Goal: Task Accomplishment & Management: Manage account settings

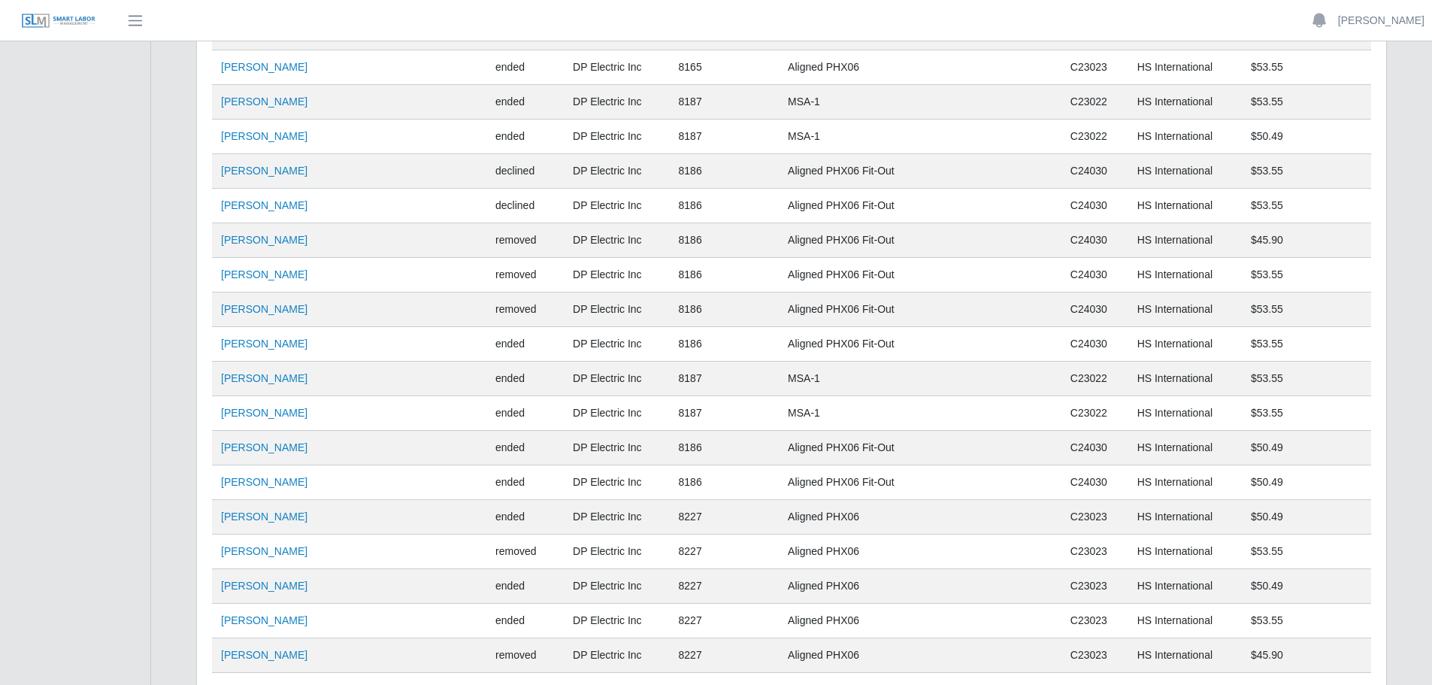
scroll to position [6864, 0]
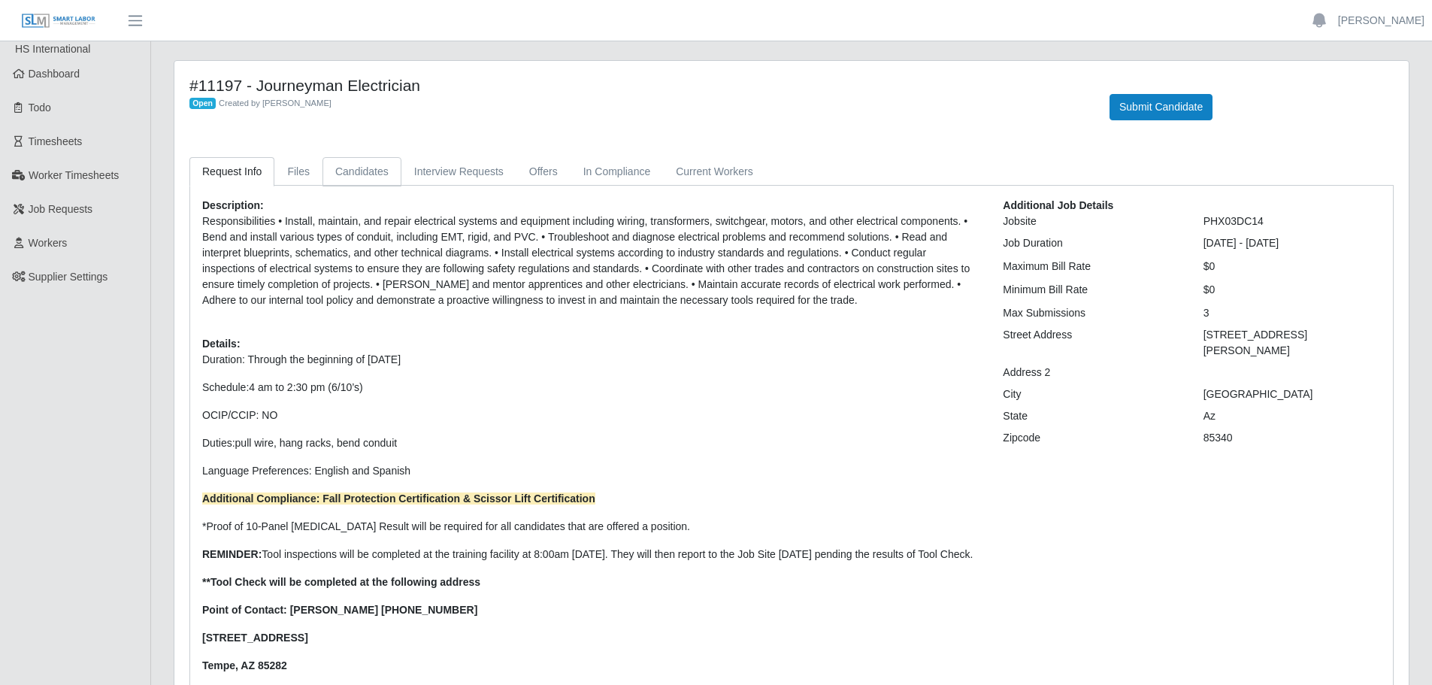
click at [356, 161] on link "Candidates" at bounding box center [362, 171] width 79 height 29
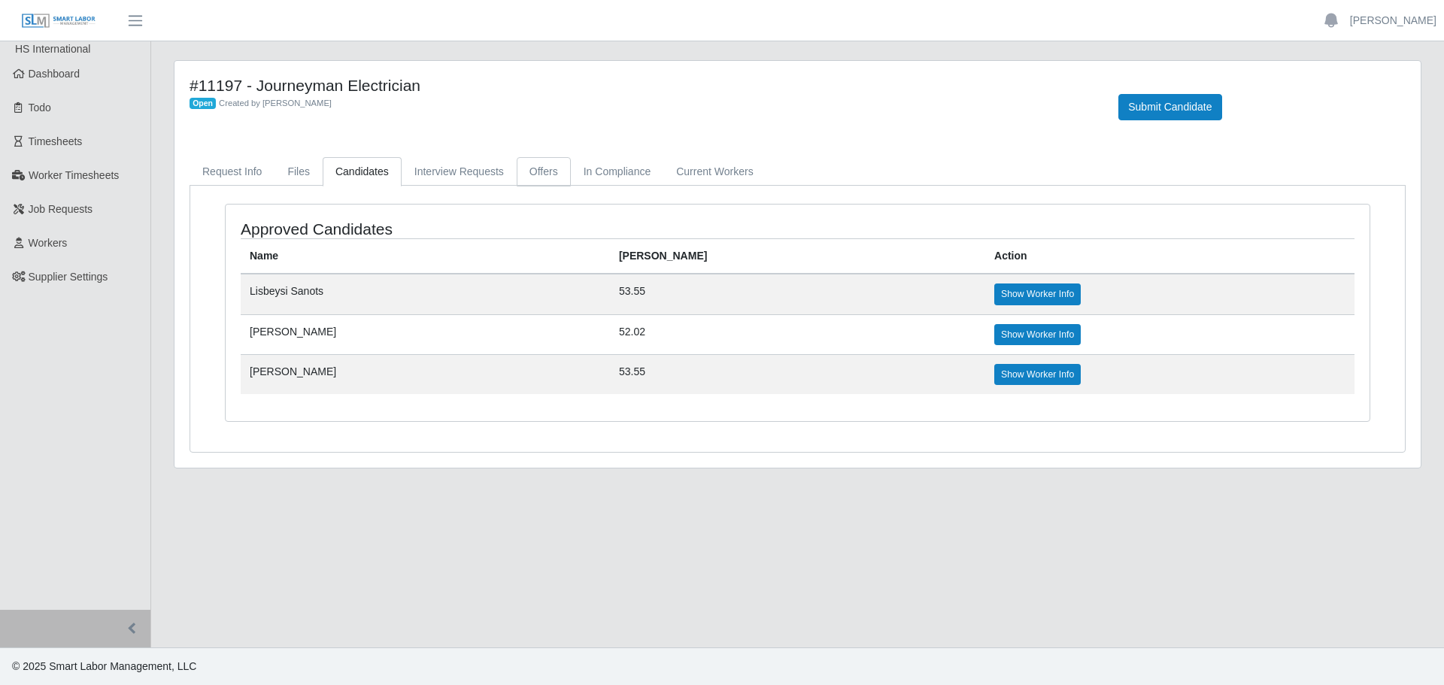
click at [544, 171] on link "Offers" at bounding box center [544, 171] width 54 height 29
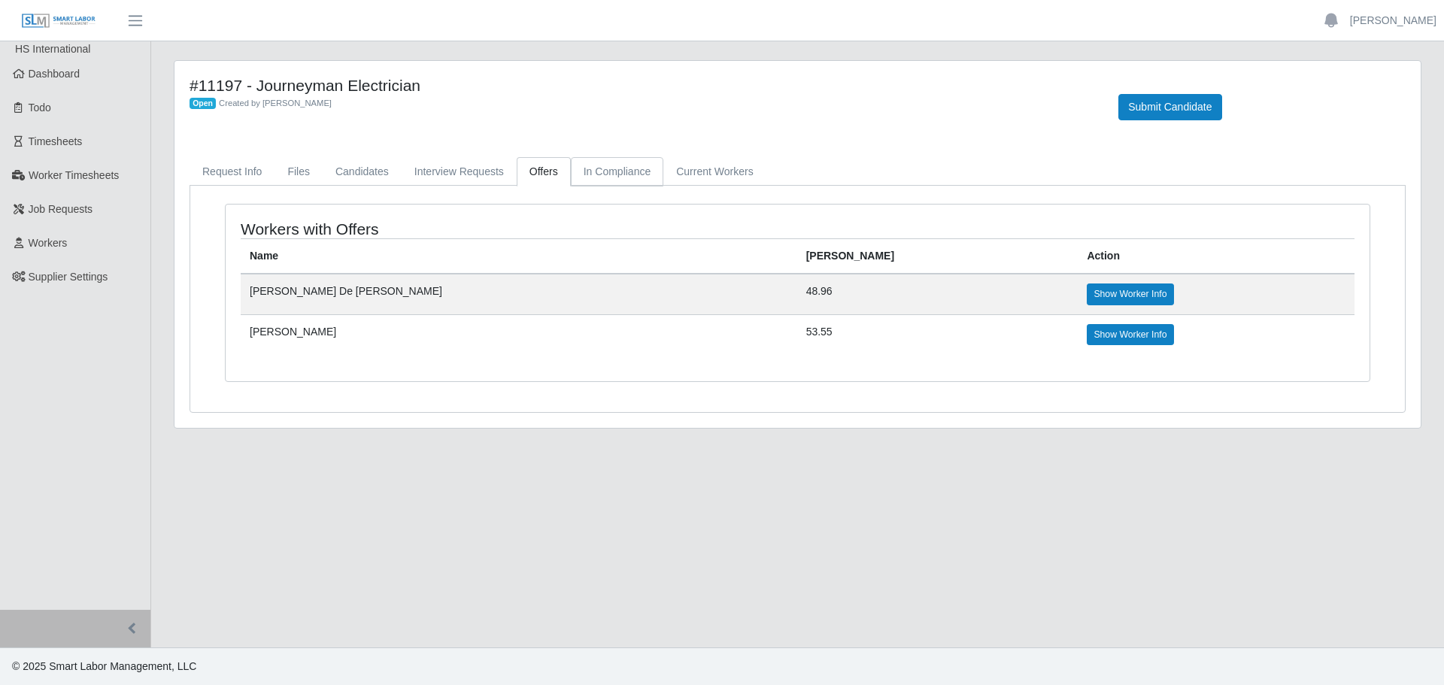
click at [617, 165] on link "In Compliance" at bounding box center [617, 171] width 93 height 29
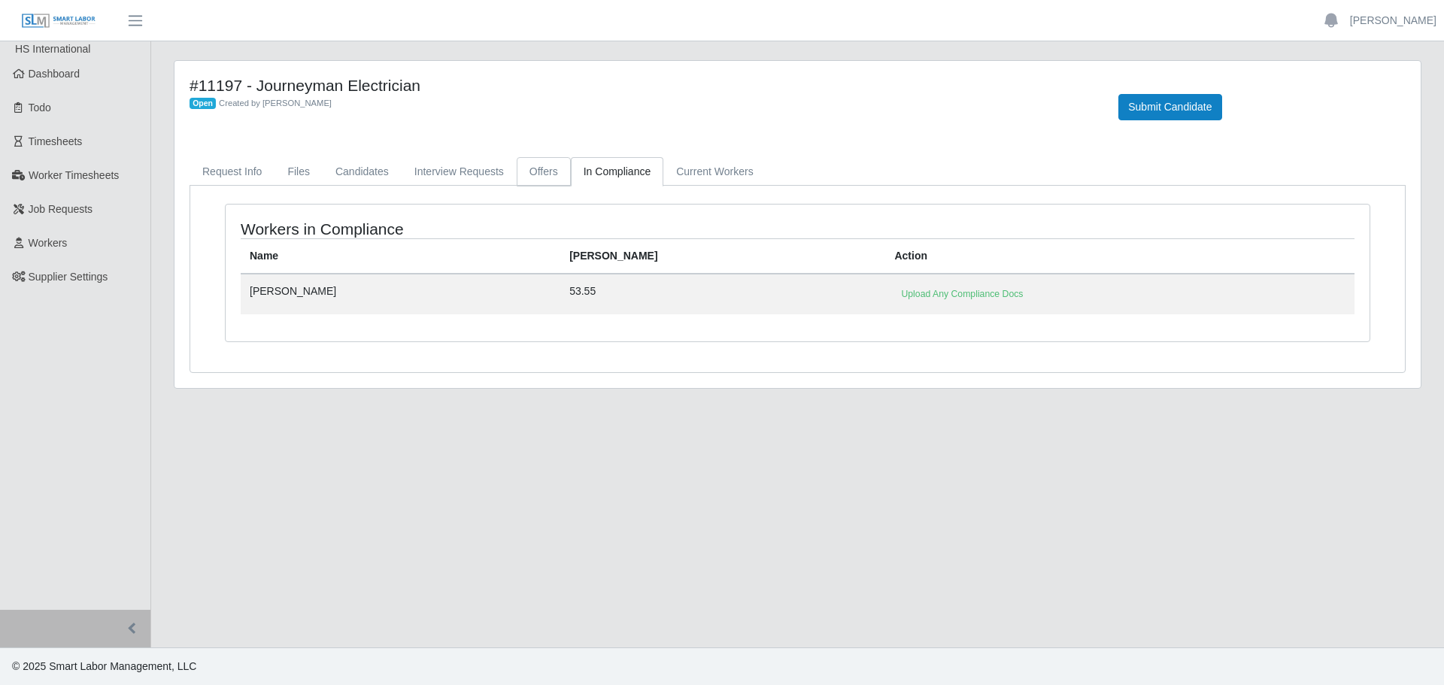
click at [534, 168] on link "Offers" at bounding box center [544, 171] width 54 height 29
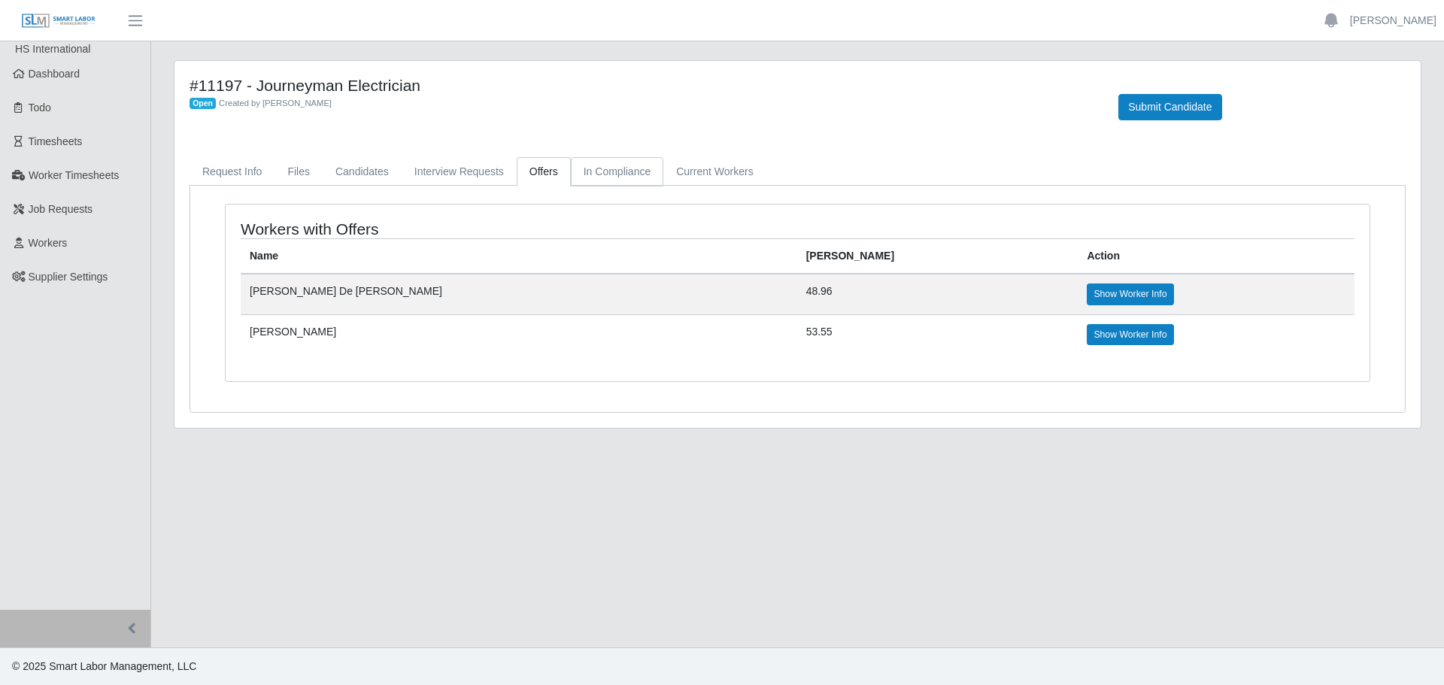
click at [608, 169] on link "In Compliance" at bounding box center [617, 171] width 93 height 29
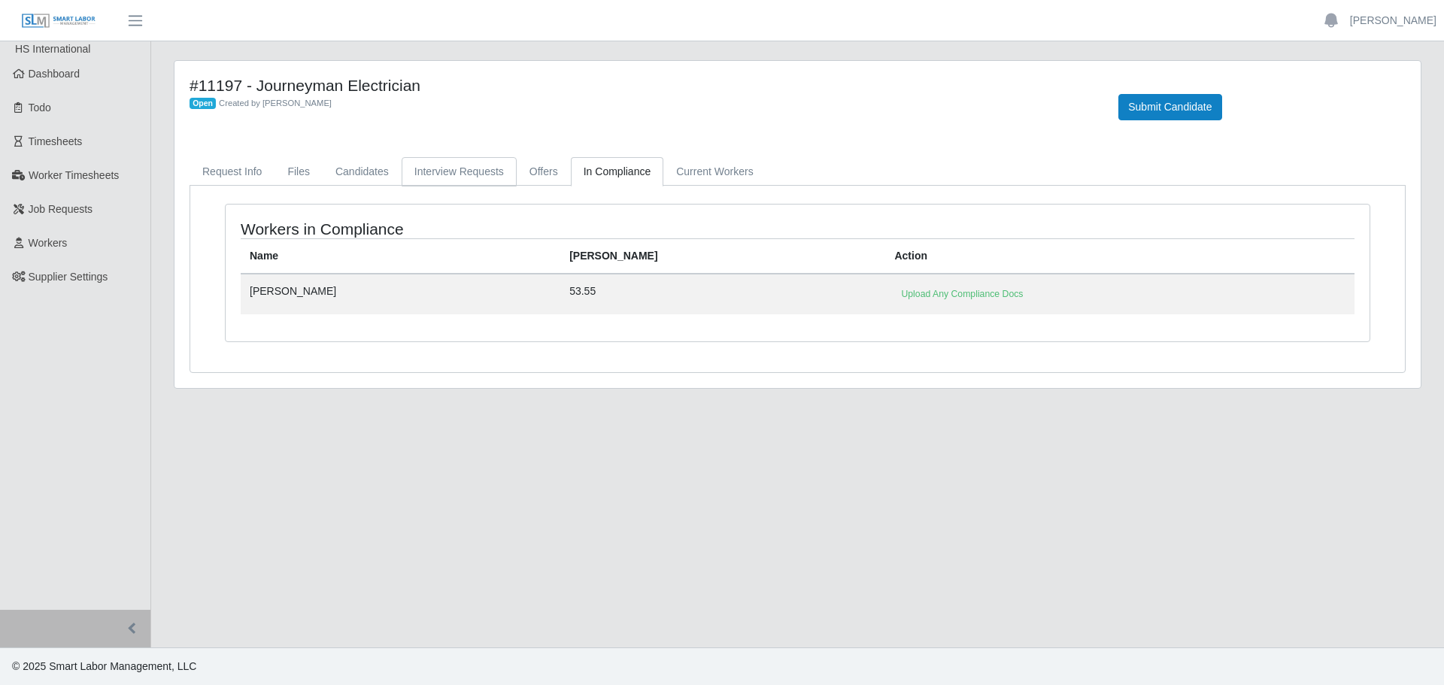
click at [482, 163] on link "Interview Requests" at bounding box center [459, 171] width 115 height 29
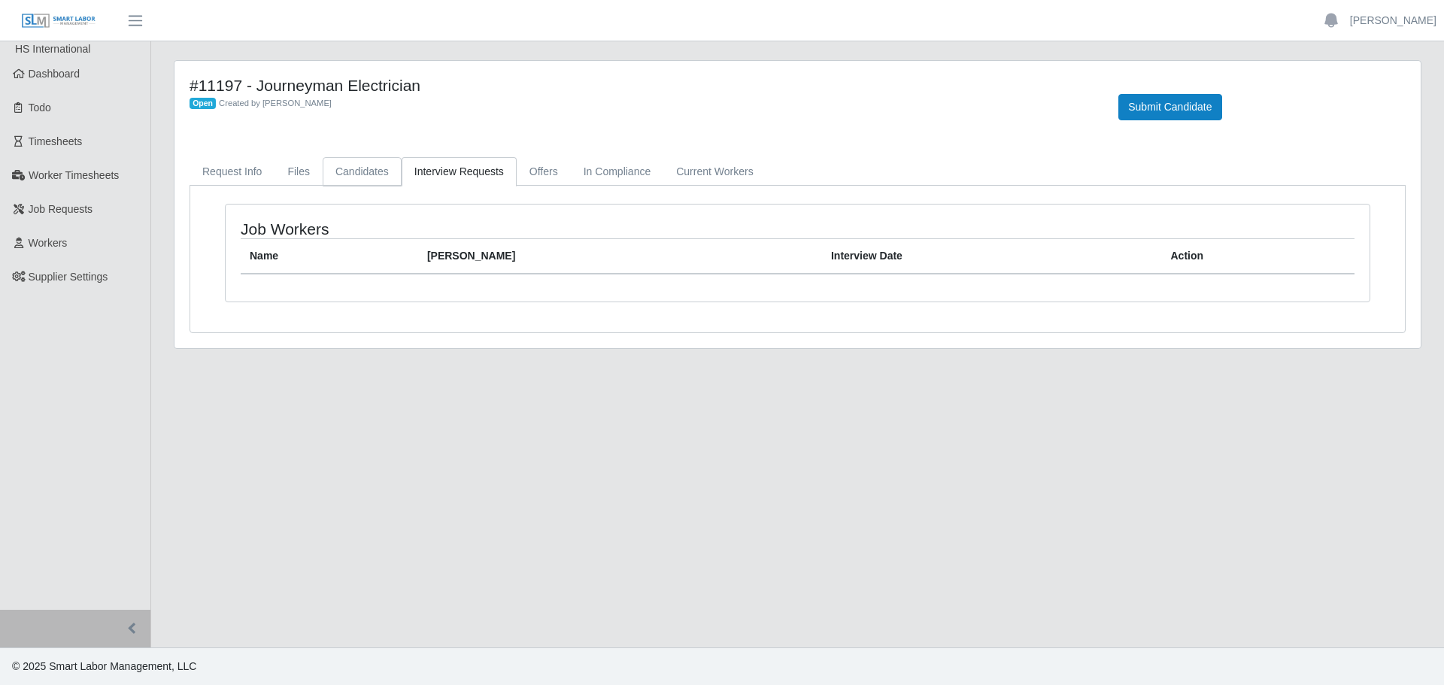
click at [340, 170] on link "Candidates" at bounding box center [362, 171] width 79 height 29
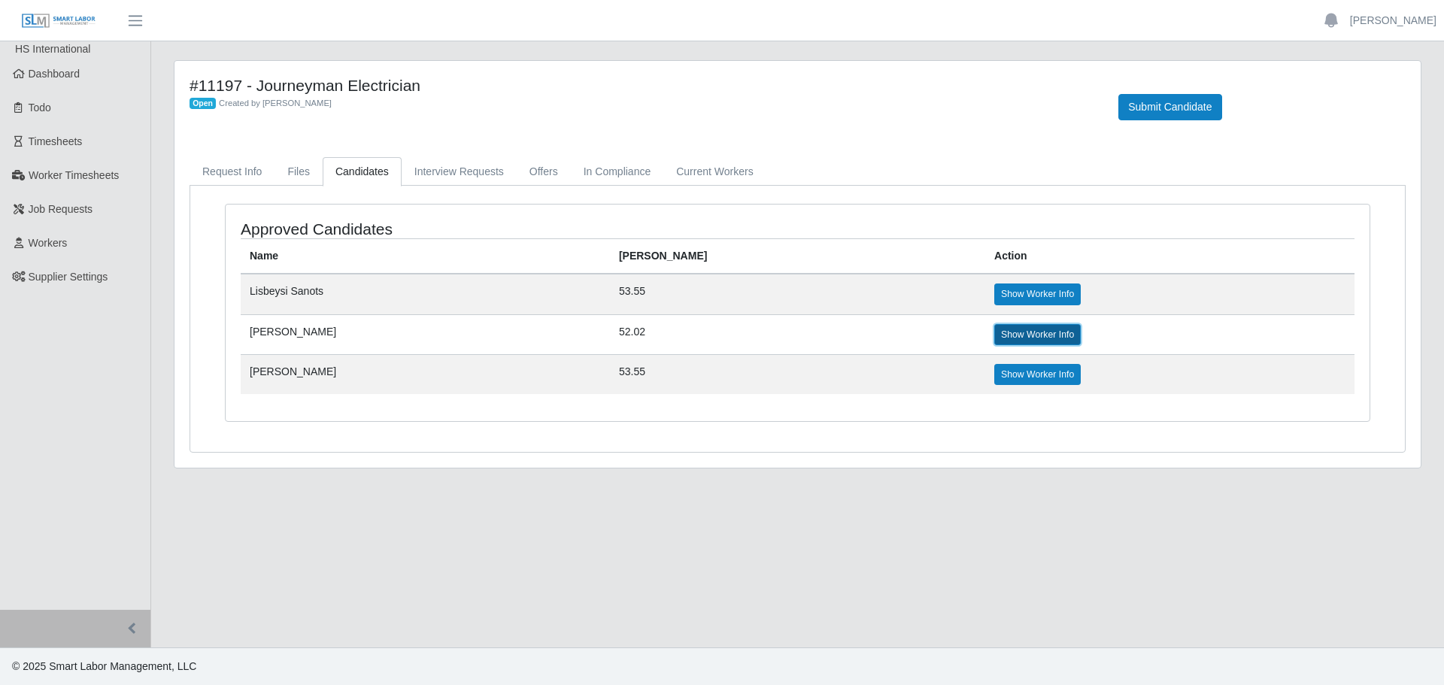
click at [994, 335] on link "Show Worker Info" at bounding box center [1037, 334] width 86 height 21
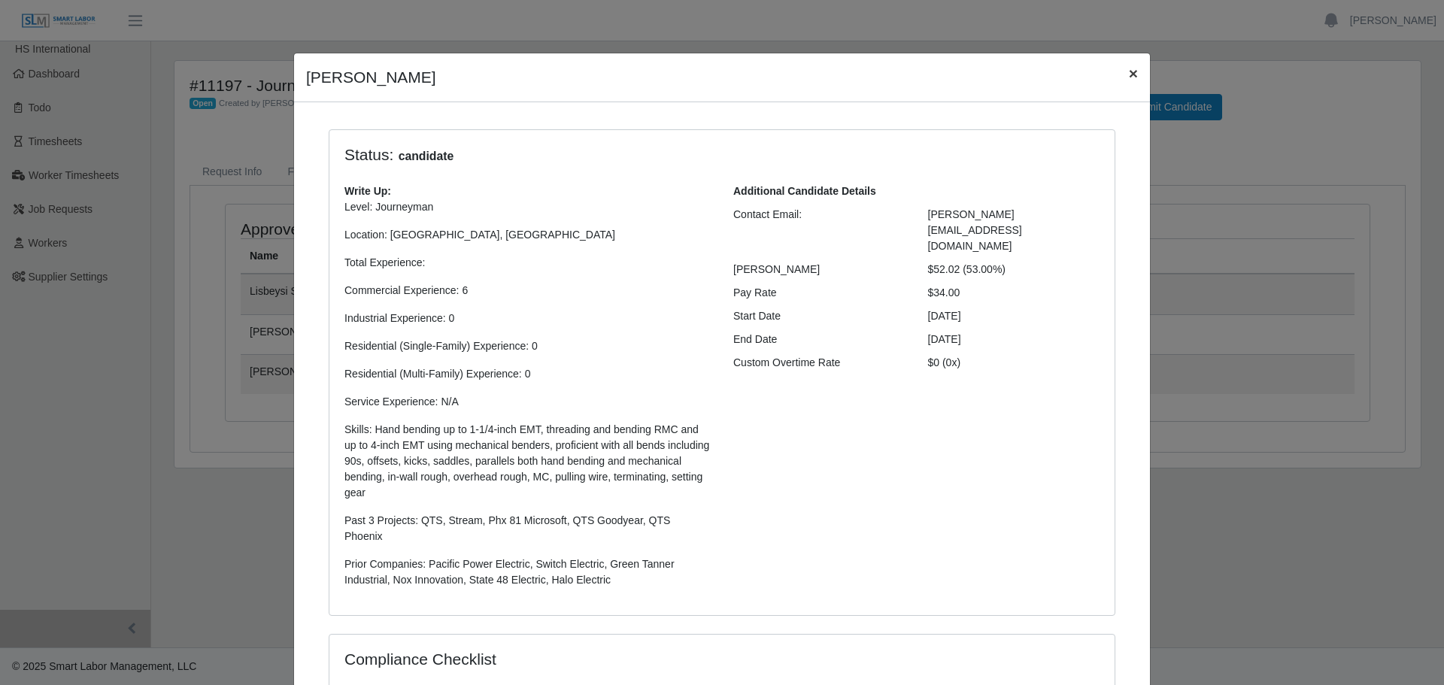
click at [1129, 77] on span "×" at bounding box center [1133, 73] width 9 height 17
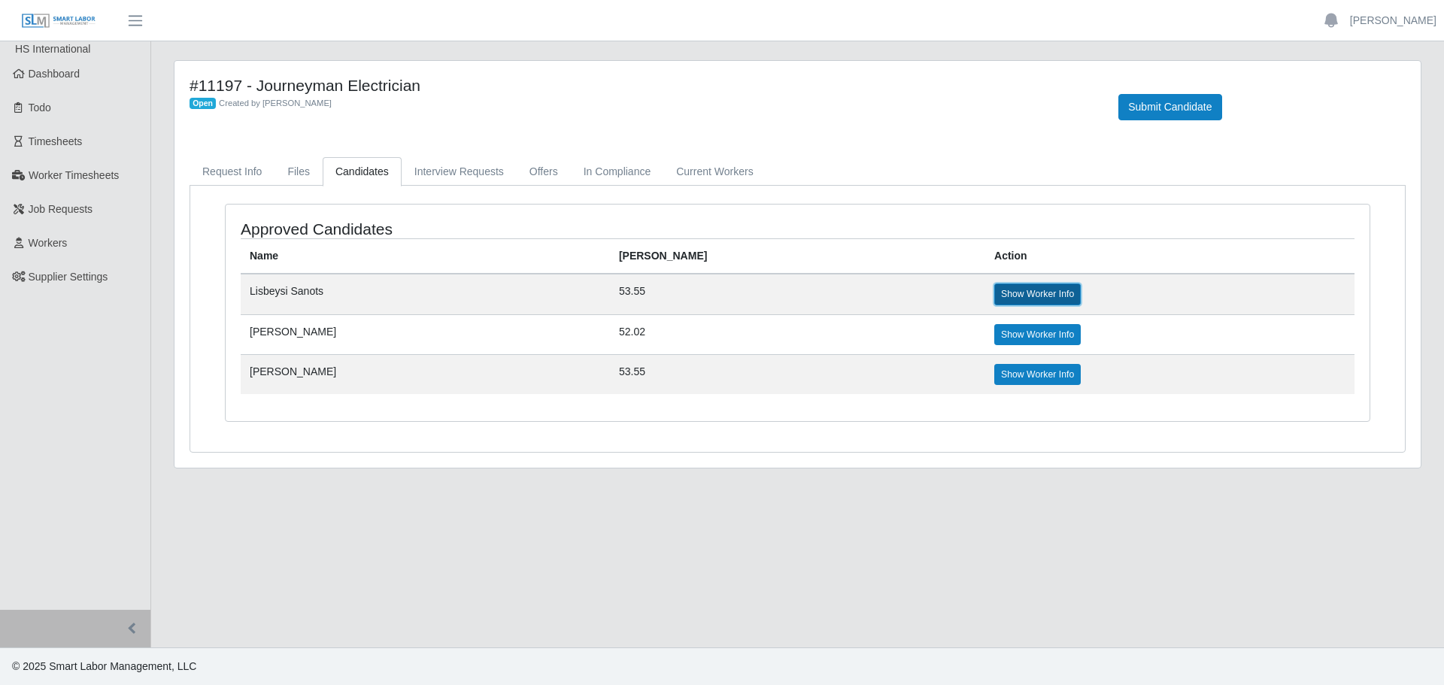
click at [994, 300] on link "Show Worker Info" at bounding box center [1037, 293] width 86 height 21
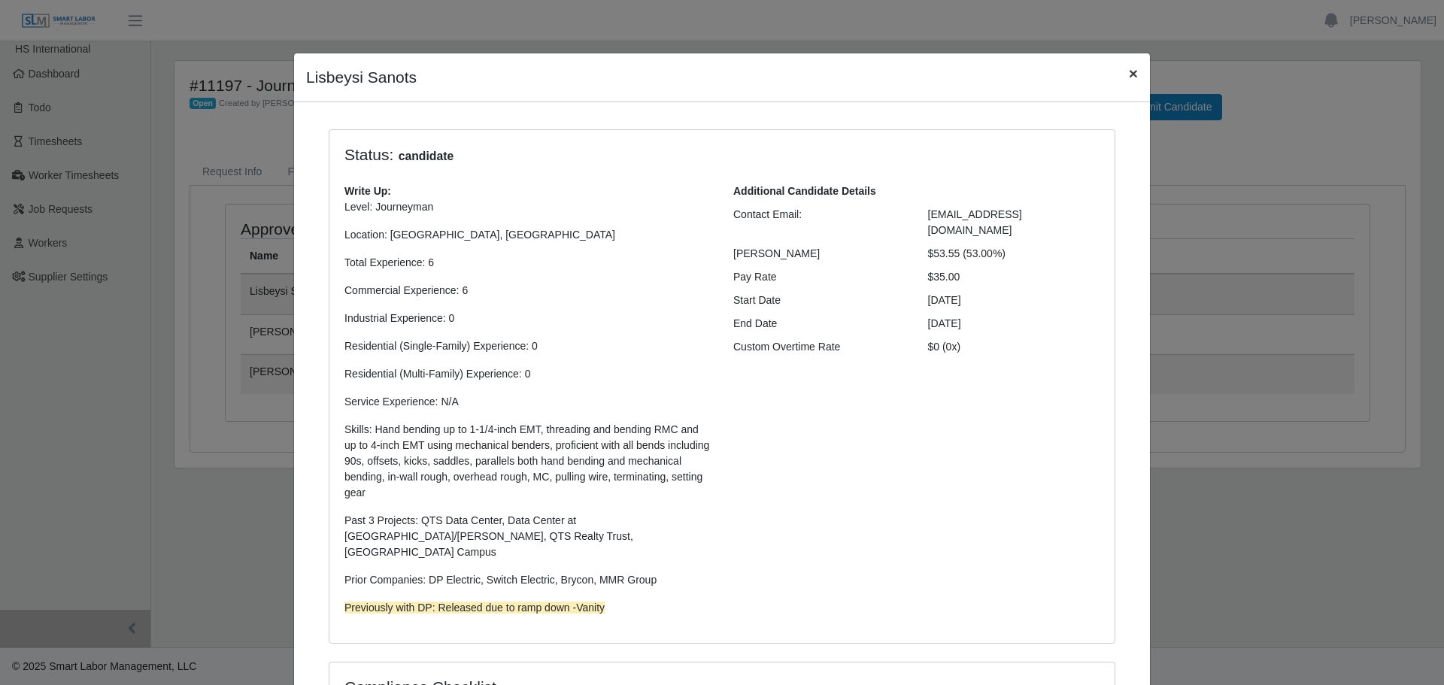
click at [1129, 73] on span "×" at bounding box center [1133, 73] width 9 height 17
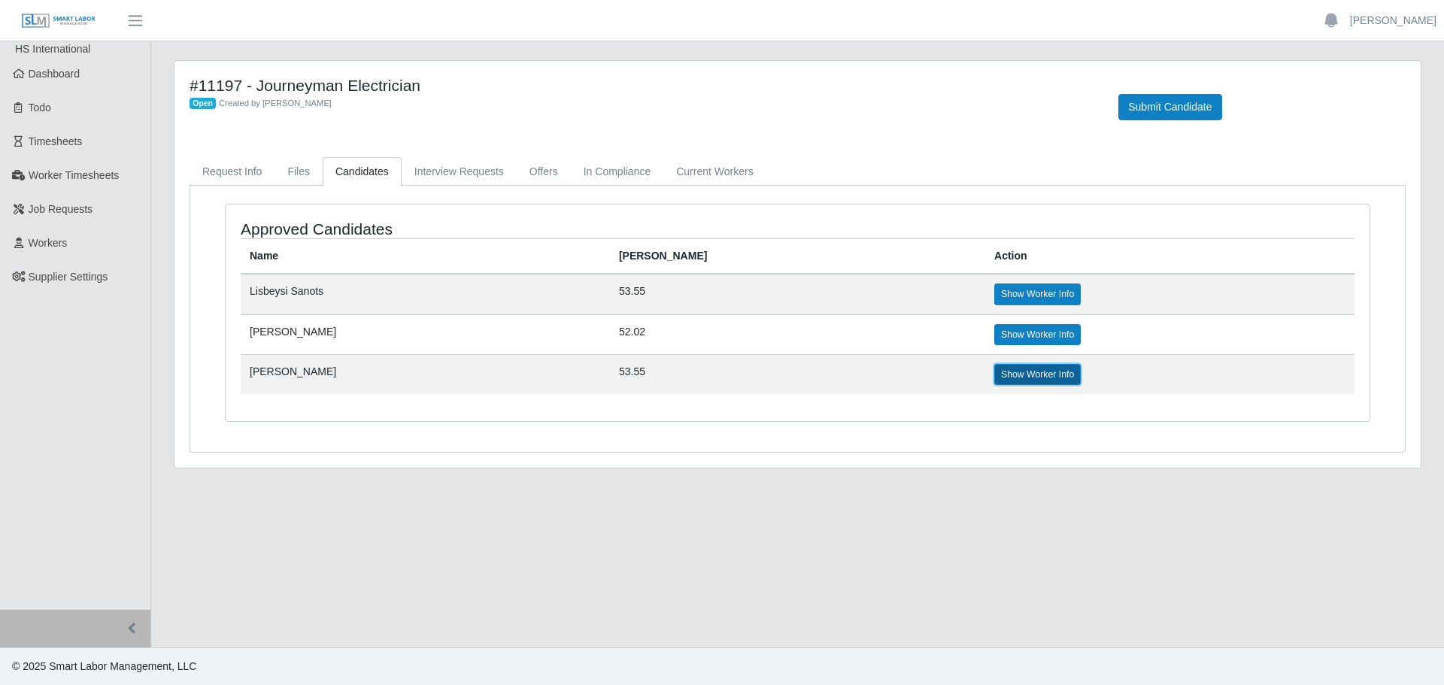
click at [994, 382] on link "Show Worker Info" at bounding box center [1037, 374] width 86 height 21
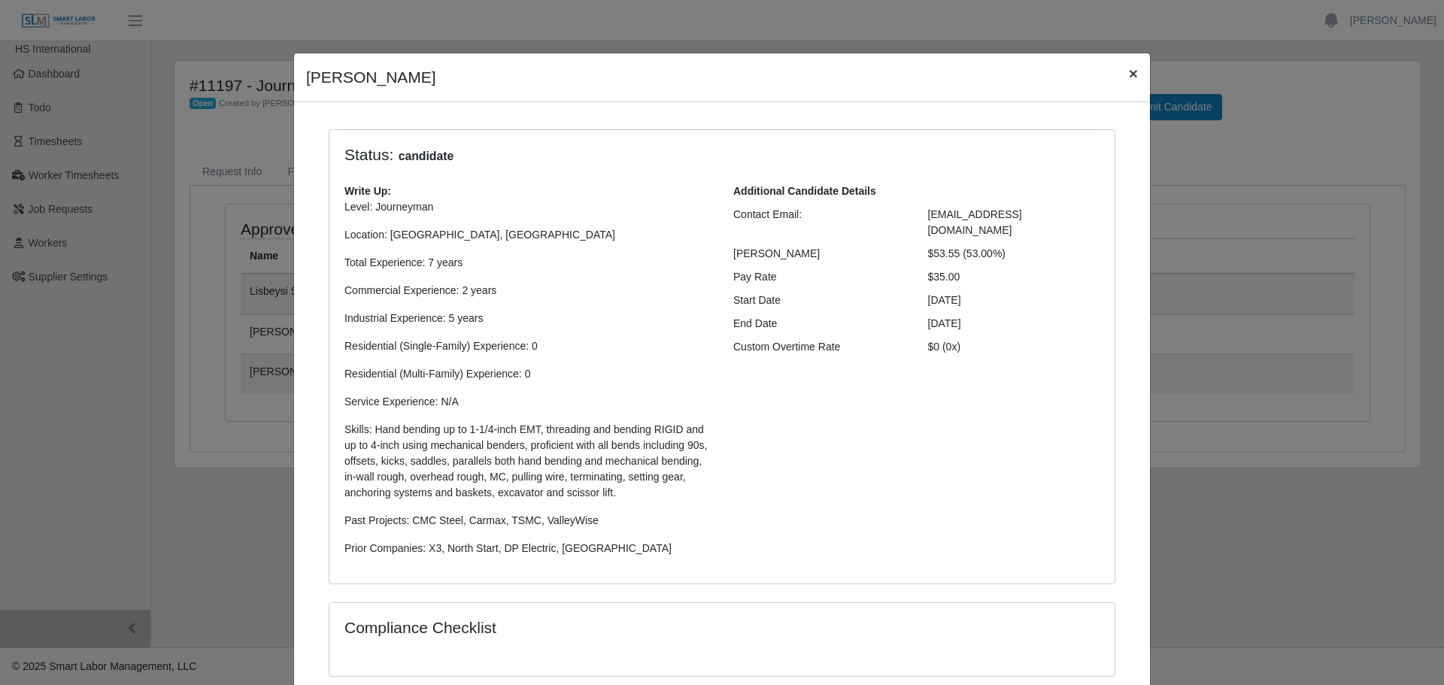
click at [1129, 76] on span "×" at bounding box center [1133, 73] width 9 height 17
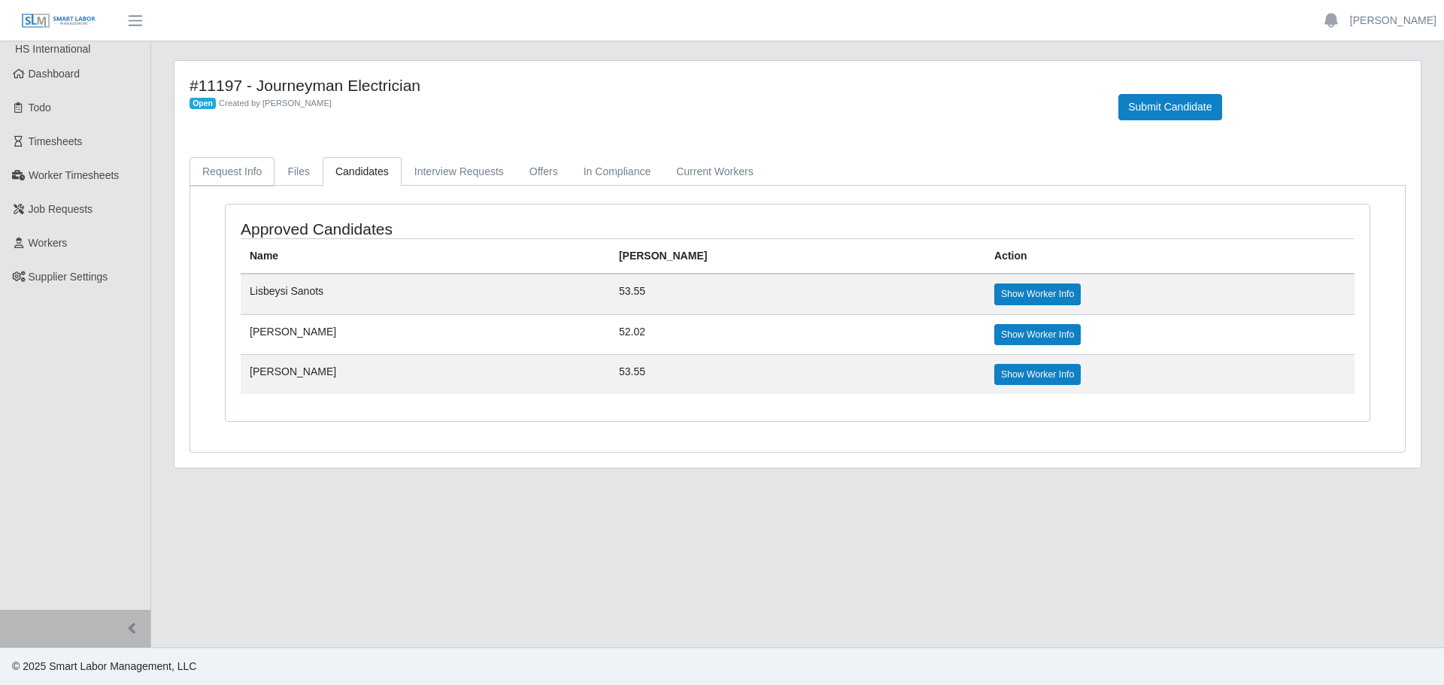
click at [249, 174] on link "Request Info" at bounding box center [231, 171] width 85 height 29
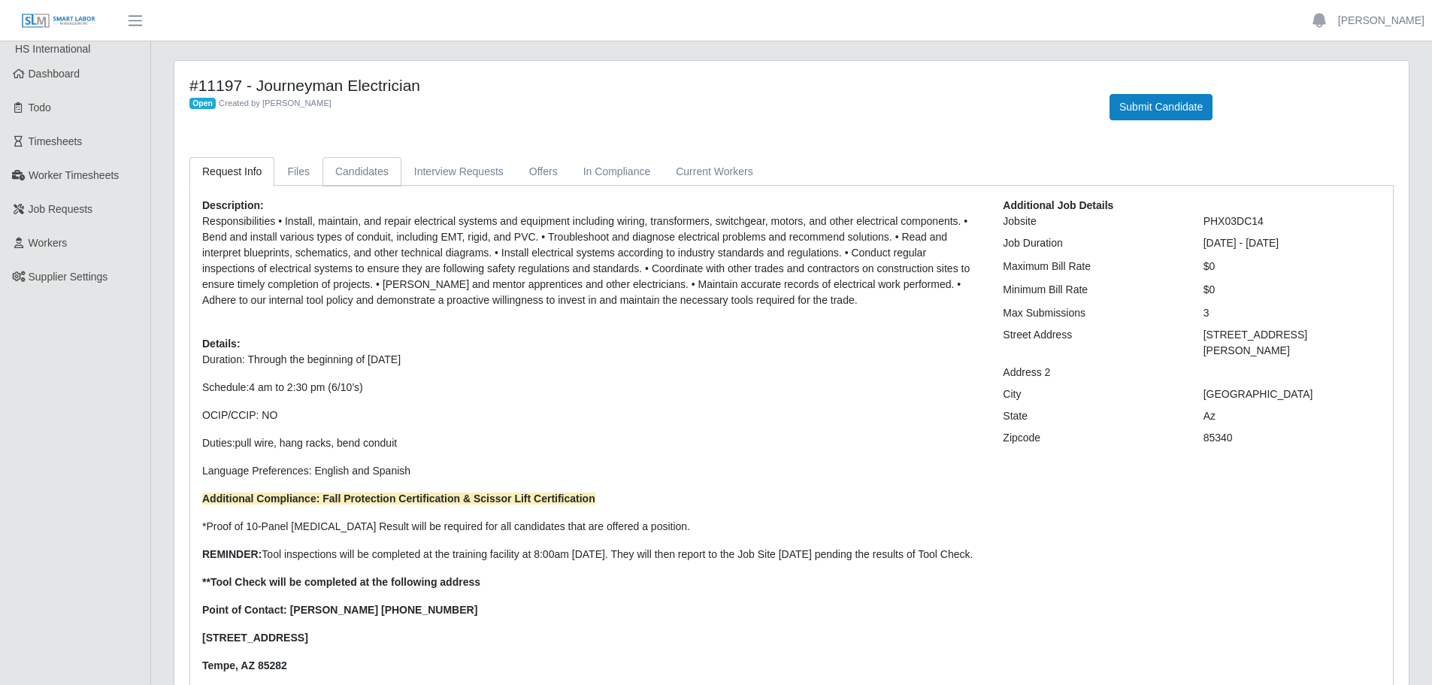
click at [363, 169] on link "Candidates" at bounding box center [362, 171] width 79 height 29
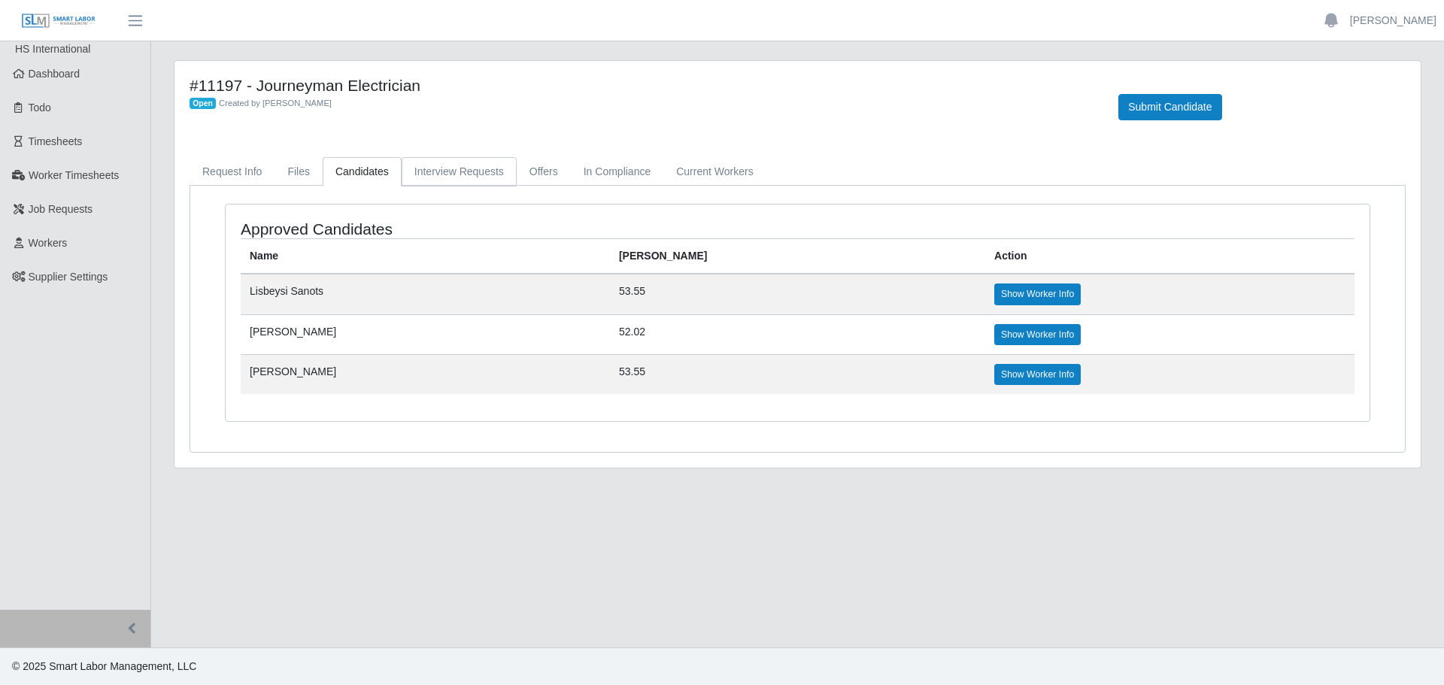
click at [428, 162] on link "Interview Requests" at bounding box center [459, 171] width 115 height 29
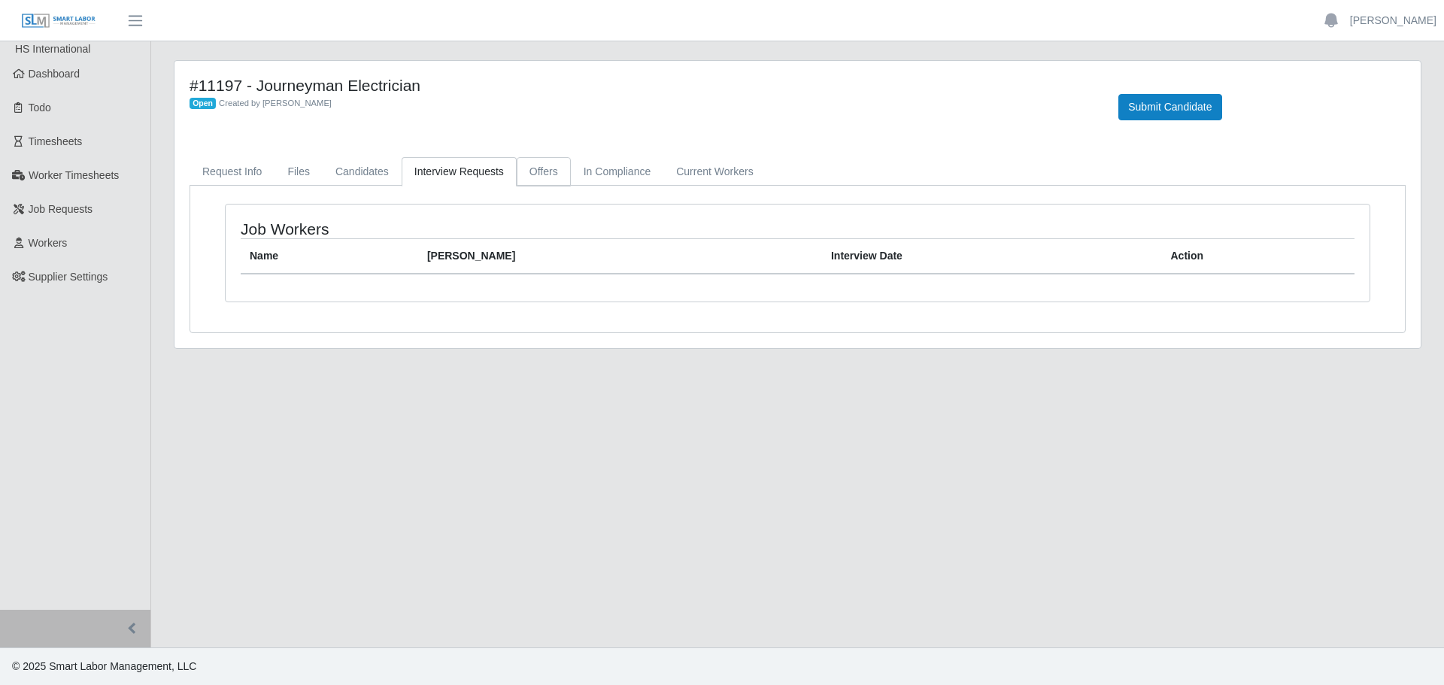
click at [541, 170] on link "Offers" at bounding box center [544, 171] width 54 height 29
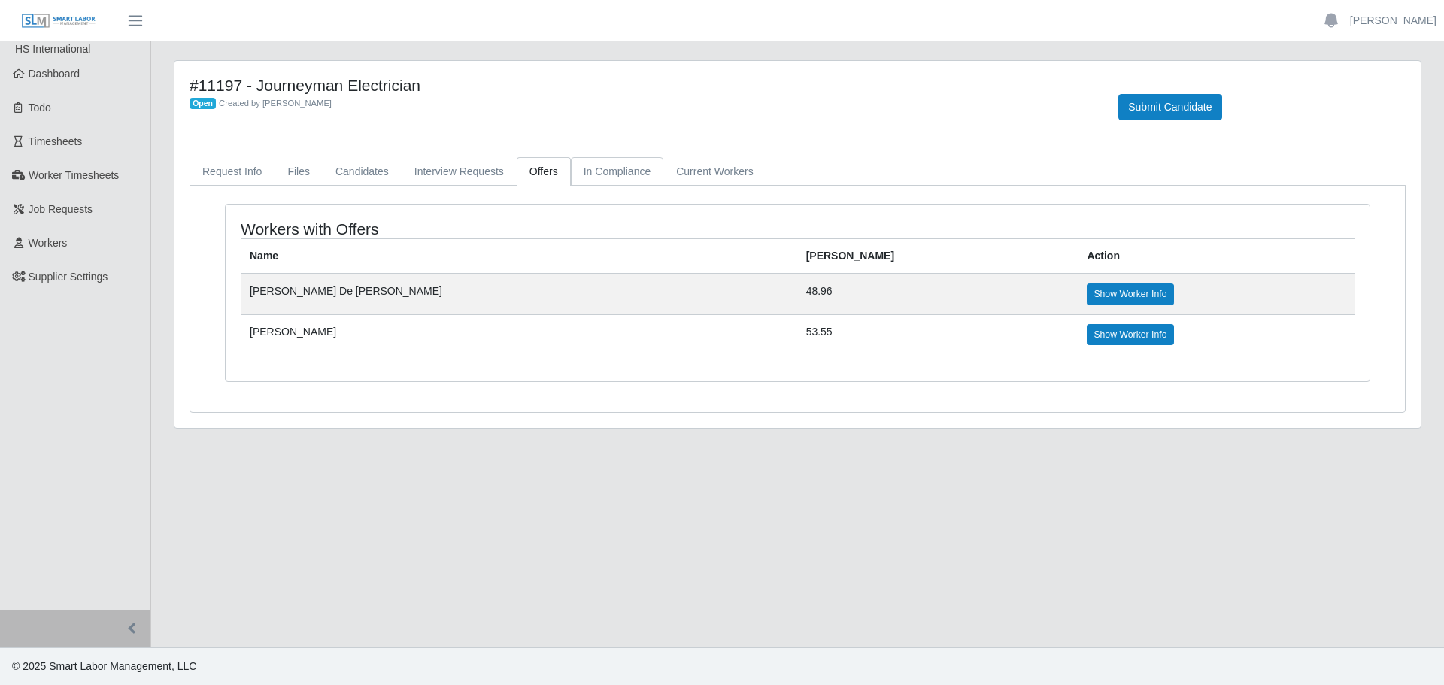
click at [592, 176] on link "In Compliance" at bounding box center [617, 171] width 93 height 29
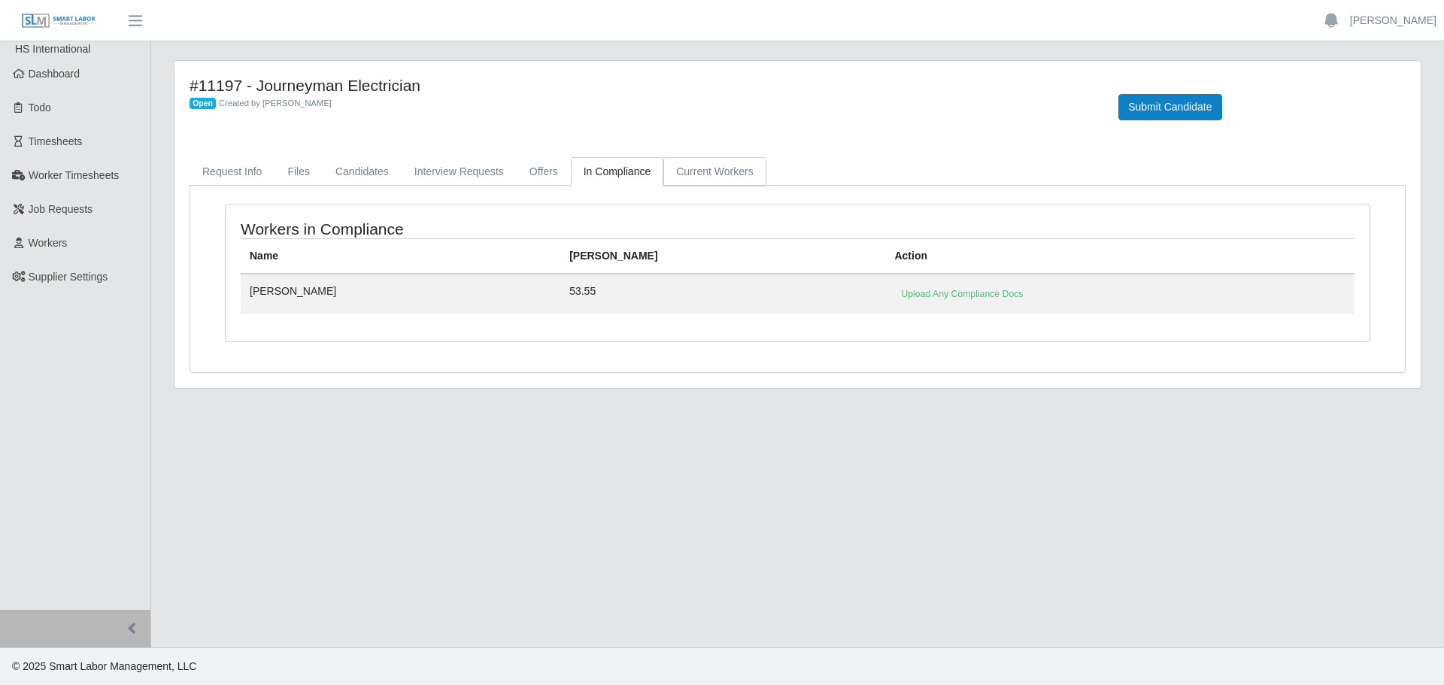
click at [670, 173] on link "Current Workers" at bounding box center [714, 171] width 102 height 29
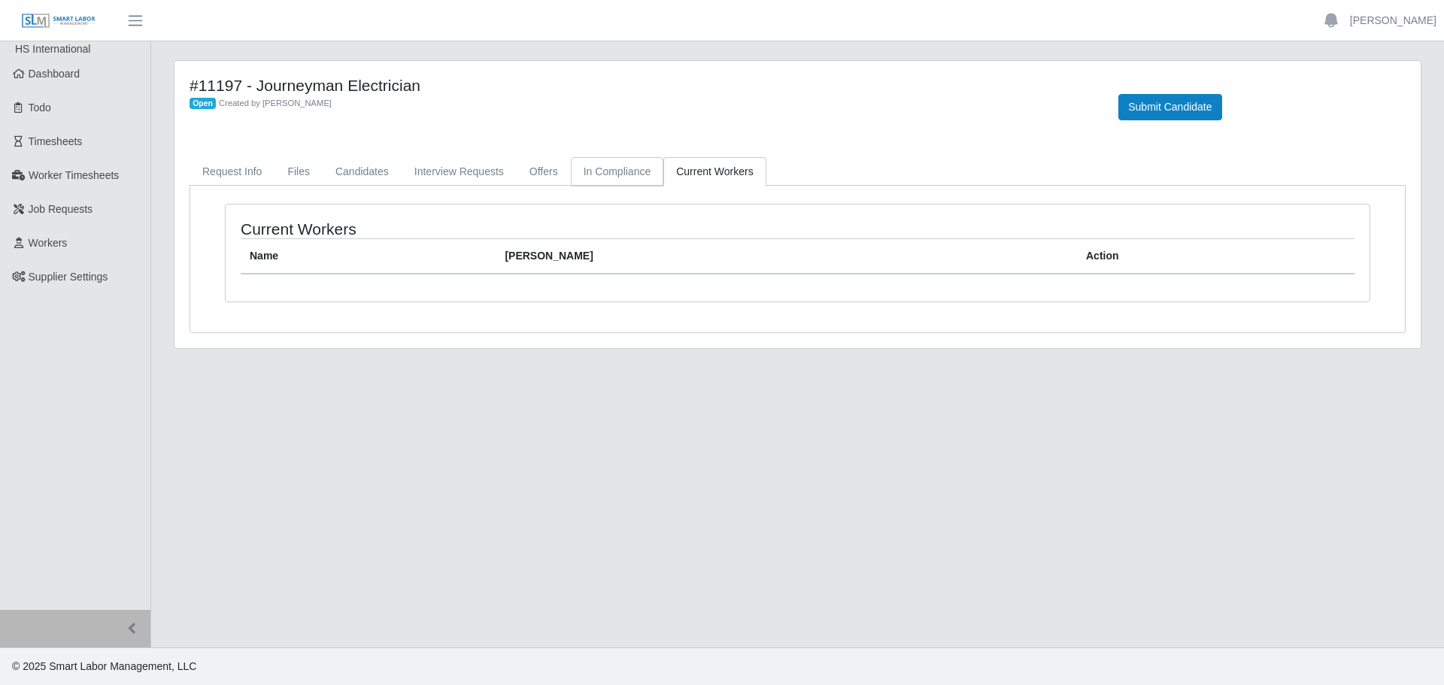
click at [622, 171] on link "In Compliance" at bounding box center [617, 171] width 93 height 29
